Goal: Information Seeking & Learning: Learn about a topic

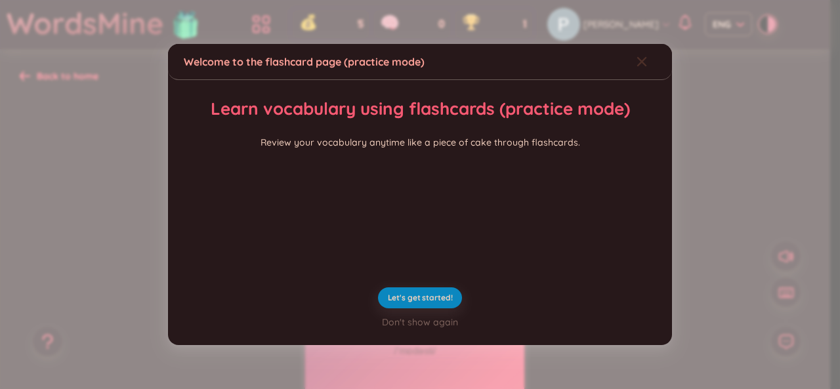
click at [637, 56] on icon "Close" at bounding box center [642, 61] width 11 height 11
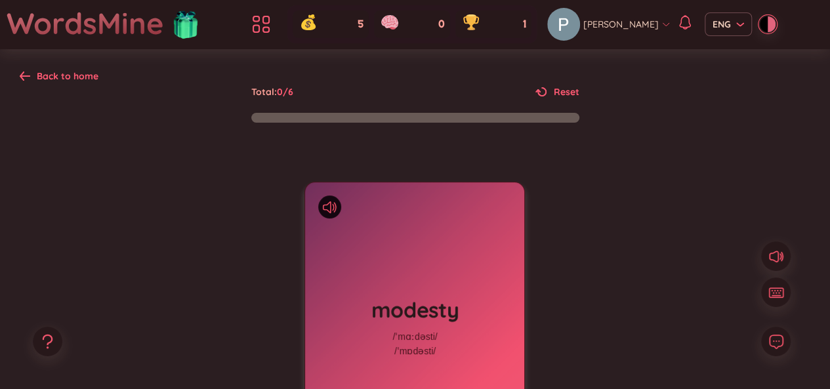
click at [410, 223] on div "modesty /ˈmɑːdəsti/ /ˈmɒdəsti/ Added at [DATE]" at bounding box center [414, 327] width 219 height 289
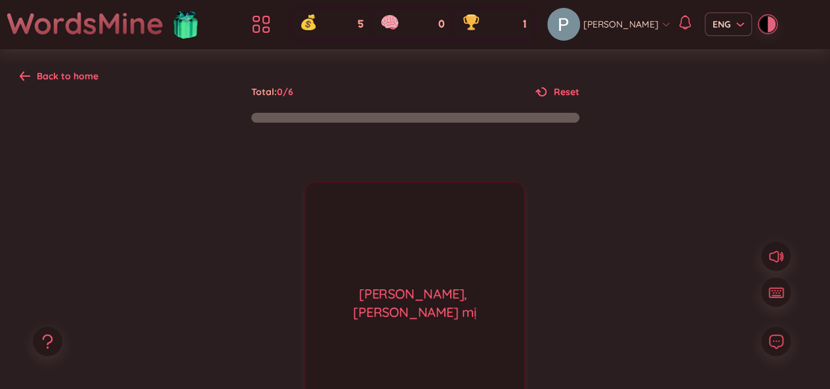
click at [410, 223] on div "[PERSON_NAME] tốn, [PERSON_NAME] mị Added at [DATE]" at bounding box center [415, 327] width 221 height 290
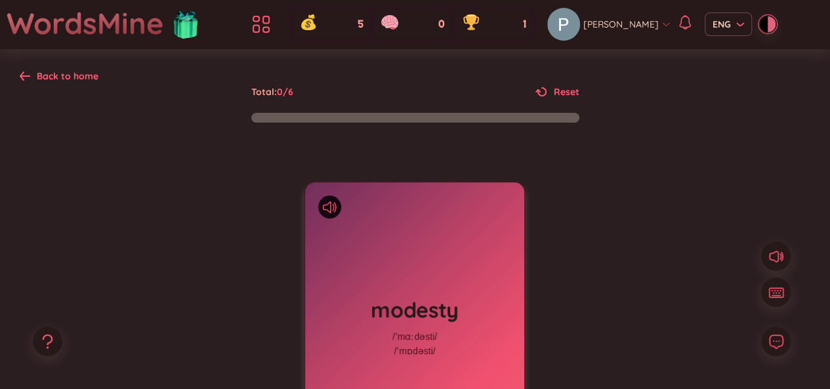
scroll to position [68, 0]
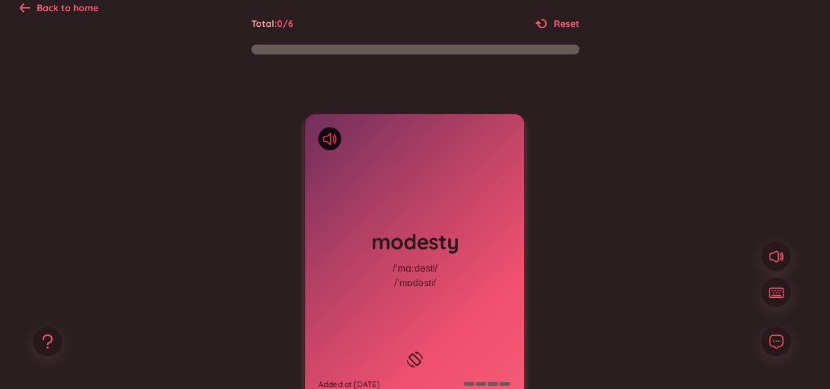
click at [328, 134] on icon at bounding box center [330, 139] width 14 height 12
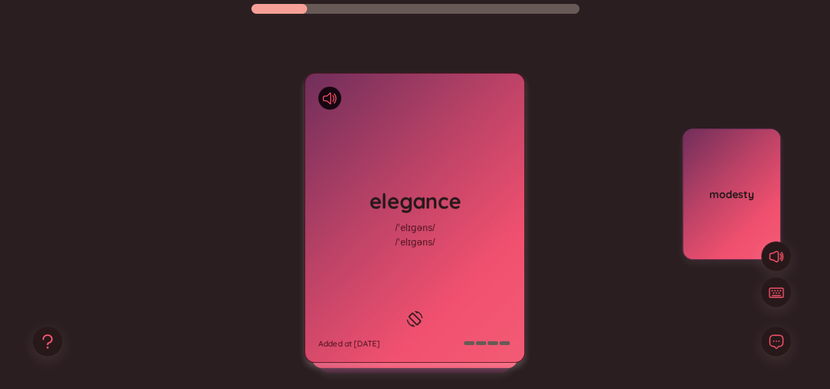
scroll to position [110, 0]
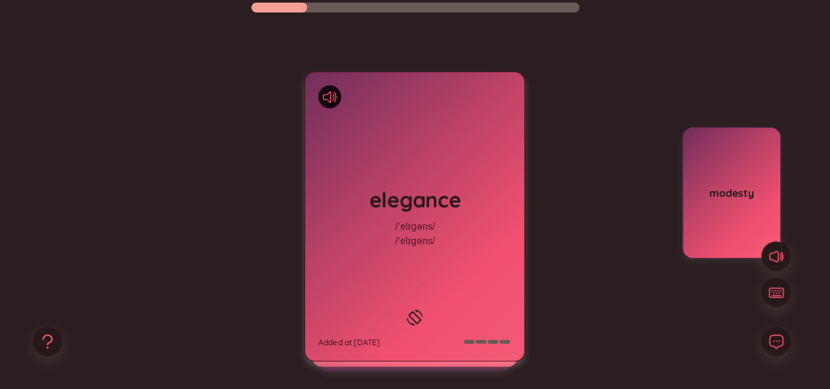
click at [455, 194] on h1 "elegance" at bounding box center [414, 199] width 193 height 29
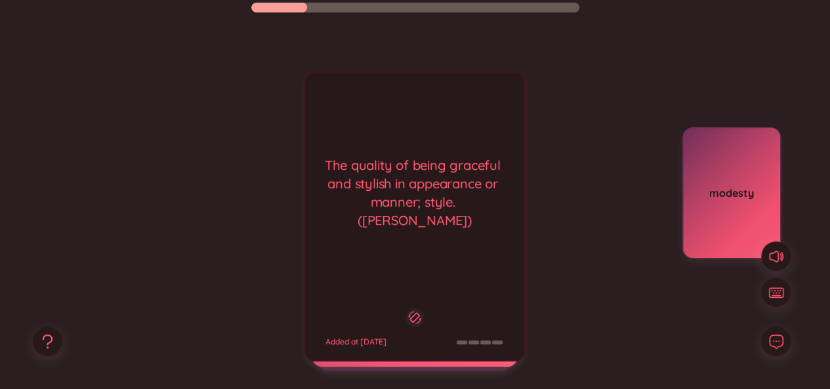
click at [455, 194] on div "The quality of being graceful and stylish in appearance or manner; style. ([PER…" at bounding box center [415, 193] width 205 height 74
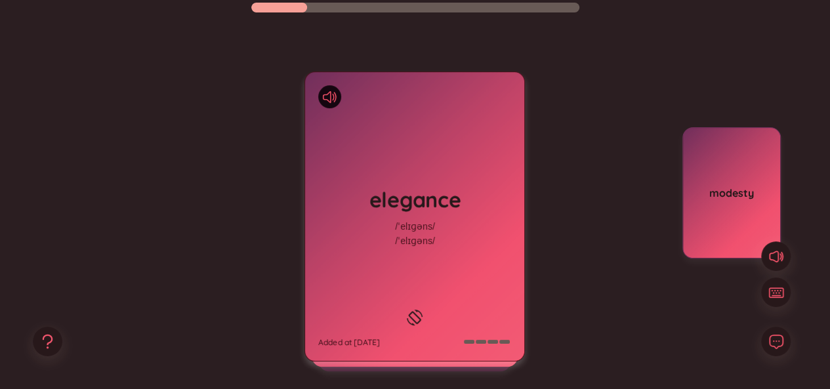
click at [455, 194] on h1 "elegance" at bounding box center [414, 199] width 193 height 29
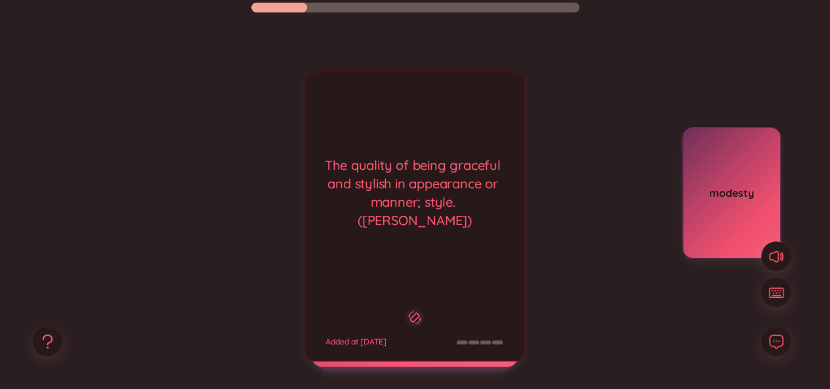
click at [455, 194] on div "The quality of being graceful and stylish in appearance or manner; style. ([PER…" at bounding box center [415, 193] width 205 height 74
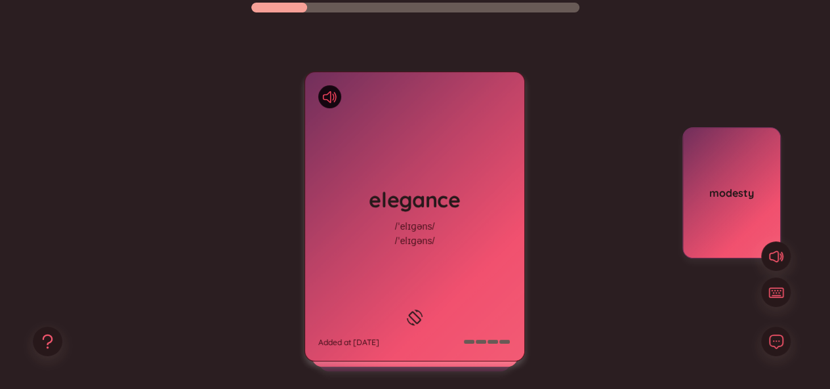
click at [328, 92] on icon at bounding box center [330, 97] width 14 height 12
click at [332, 102] on icon at bounding box center [330, 97] width 14 height 12
click at [410, 223] on div "/ˈelɪɡəns/" at bounding box center [414, 226] width 39 height 14
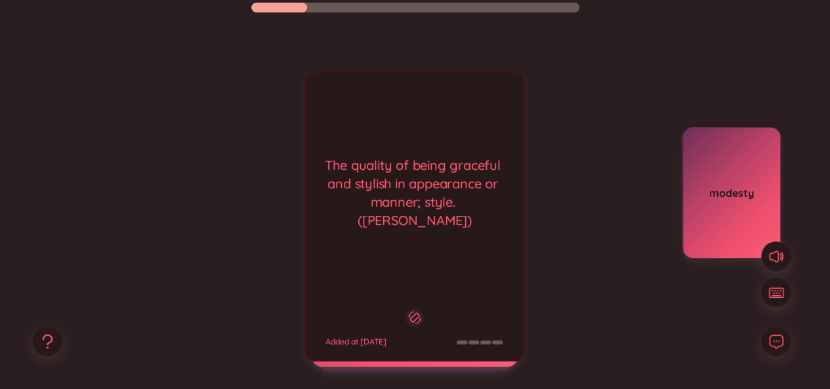
click at [410, 223] on div "The quality of being graceful and stylish in appearance or manner; style. ([PER…" at bounding box center [415, 217] width 221 height 290
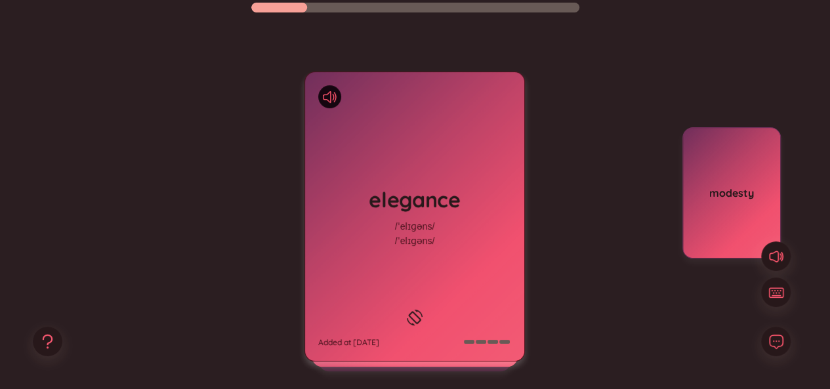
click at [410, 223] on div "/ˈelɪɡəns/" at bounding box center [414, 226] width 39 height 14
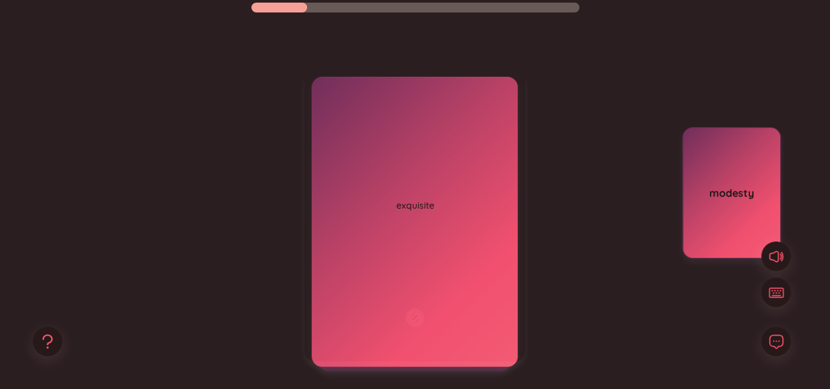
click at [410, 223] on div "elegance /ˈelɪɡəns/ /ˈelɪɡəns/ Added at [DATE] The quality of being graceful an…" at bounding box center [415, 217] width 221 height 290
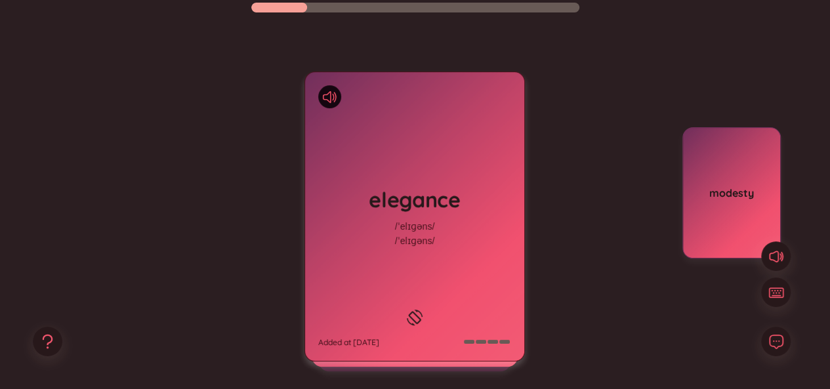
click at [410, 223] on div "elegance /ˈelɪɡəns/ /ˈelɪɡəns/ Added at [DATE]" at bounding box center [415, 217] width 221 height 290
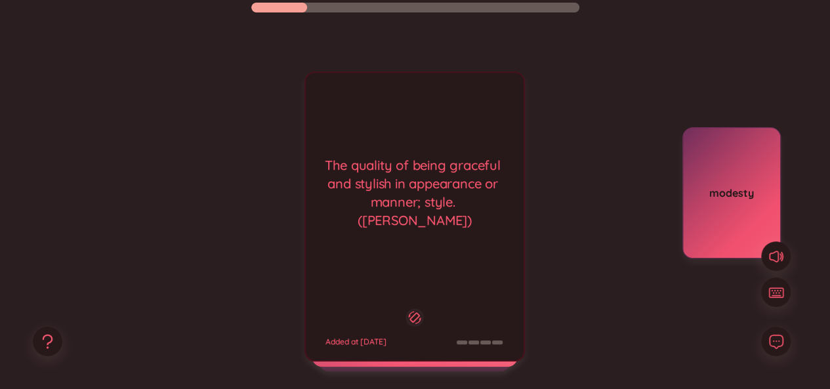
click at [410, 223] on div "elegance /ˈelɪɡəns/ /ˈelɪɡəns/ Added at [DATE] The quality of being graceful an…" at bounding box center [415, 217] width 221 height 290
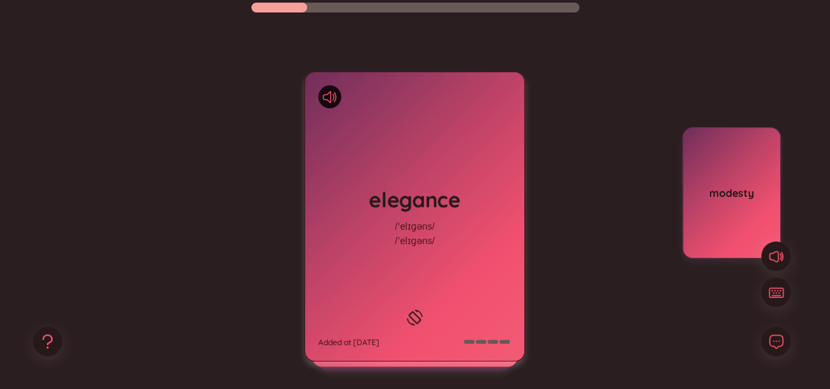
click at [410, 223] on div "elegance /ˈelɪɡəns/ /ˈelɪɡəns/ Added at [DATE]" at bounding box center [415, 217] width 221 height 290
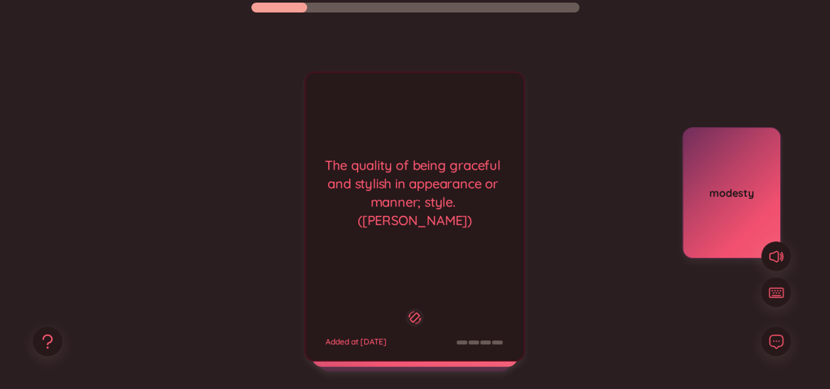
click at [410, 223] on div "elegance /ˈelɪɡəns/ /ˈelɪɡəns/ Added at [DATE] The quality of being graceful an…" at bounding box center [415, 217] width 221 height 290
